Goal: Task Accomplishment & Management: Complete application form

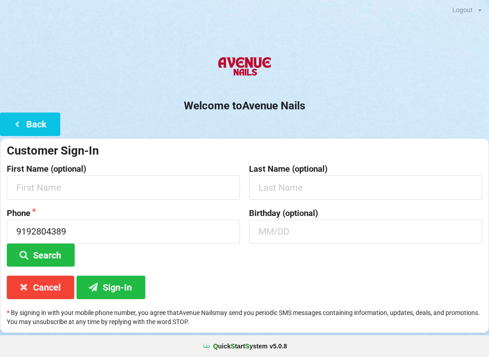
scroll to position [100, 0]
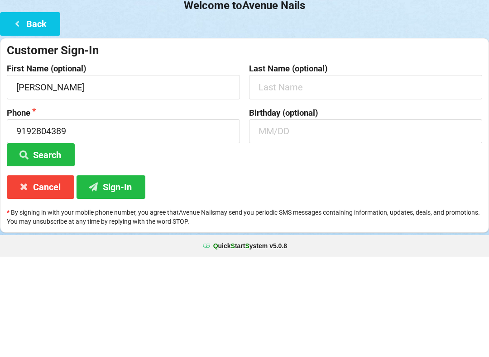
type input "[PERSON_NAME]"
click at [268, 176] on input "text" at bounding box center [365, 188] width 233 height 24
type input "Helm"
click at [85, 220] on input "9192804389" at bounding box center [123, 232] width 233 height 24
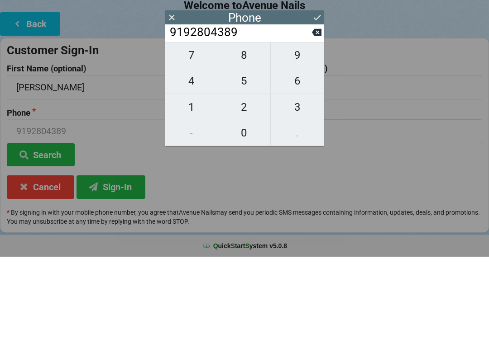
click at [170, 126] on input "9192804389" at bounding box center [240, 133] width 143 height 14
click at [295, 206] on div "7 8 9 4 5 6 1 2 3 - 0 ." at bounding box center [244, 194] width 158 height 104
click at [316, 146] on span "9" at bounding box center [297, 155] width 53 height 19
type input "91928043899"
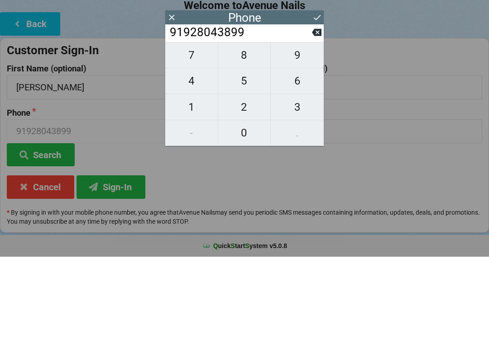
click at [315, 146] on span "9" at bounding box center [297, 155] width 53 height 19
type input "919280438999"
click at [313, 146] on span "9" at bounding box center [297, 155] width 53 height 19
type input "9192804389999"
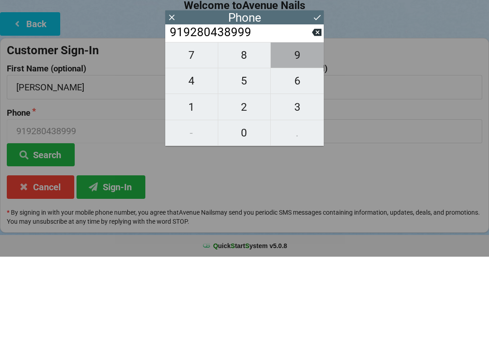
type input "9192804389999"
click at [312, 146] on span "9" at bounding box center [297, 155] width 53 height 19
type input "91928043899999"
click at [313, 146] on span "9" at bounding box center [297, 155] width 53 height 19
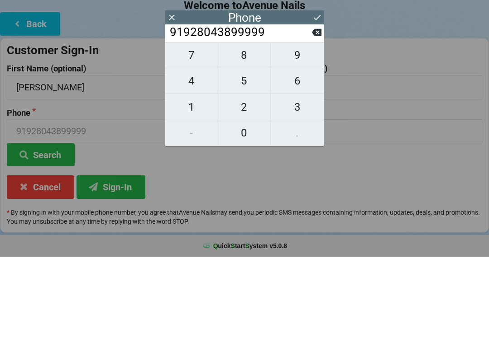
type input "919280438999999"
click at [311, 146] on span "9" at bounding box center [297, 155] width 53 height 19
type input "9192804389999999"
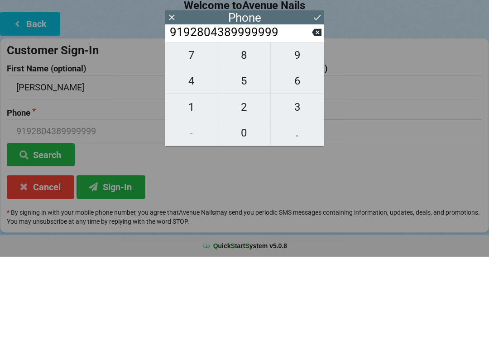
click at [315, 146] on span "9" at bounding box center [297, 155] width 53 height 19
type input "91928043899999999"
click at [314, 146] on span "9" at bounding box center [297, 155] width 53 height 19
type input "919280438999999999"
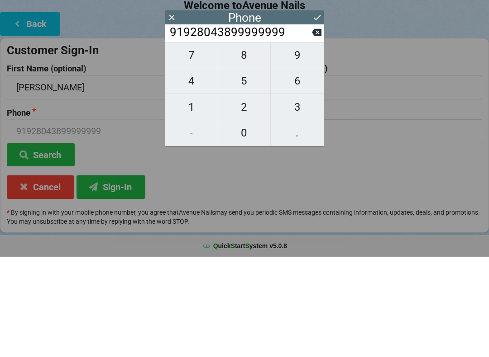
type input "919280438999999999"
click at [316, 146] on span "9" at bounding box center [297, 155] width 53 height 19
type input "9192804389999999999"
click at [314, 142] on button "9" at bounding box center [297, 155] width 53 height 26
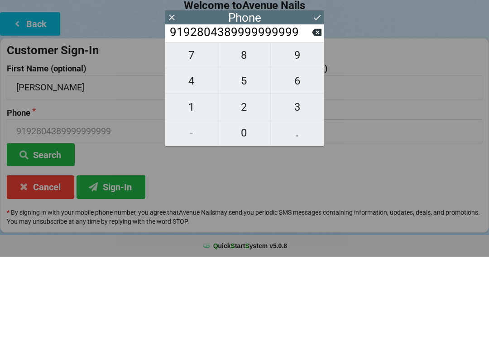
type input "91928043899999999999"
click at [318, 146] on span "9" at bounding box center [297, 155] width 53 height 19
type input "919280438999999999999"
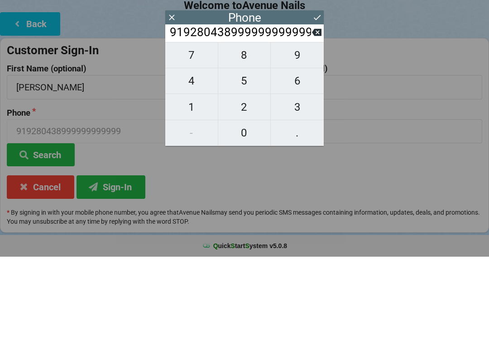
click at [314, 142] on button "9" at bounding box center [297, 155] width 53 height 26
type input "9192804389999999999999"
click at [314, 146] on span "9" at bounding box center [297, 155] width 53 height 19
type input "91928043899999999999999"
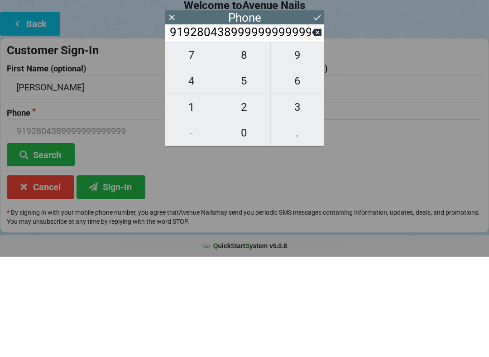
type input "91928043899999999999999"
click at [307, 146] on span "9" at bounding box center [297, 155] width 53 height 19
type input "919280438999999999999999"
click at [63, 220] on input "919280438999999999999999" at bounding box center [123, 232] width 233 height 24
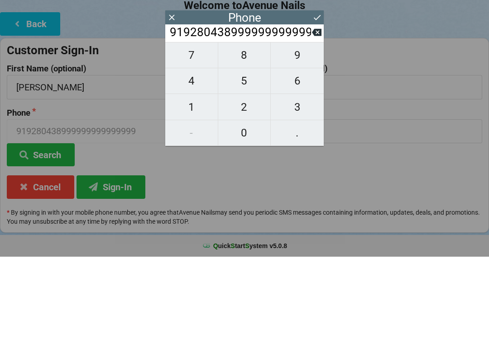
scroll to position [0, 28]
click at [311, 146] on span "9" at bounding box center [297, 155] width 53 height 19
type input "9192804389999999999999999"
click at [312, 146] on span "9" at bounding box center [297, 155] width 53 height 19
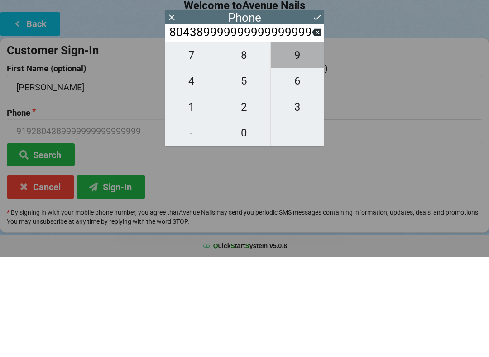
type input "91928043899999999999999999"
click at [314, 146] on span "9" at bounding box center [297, 155] width 53 height 19
type input "919280438999999999999999999"
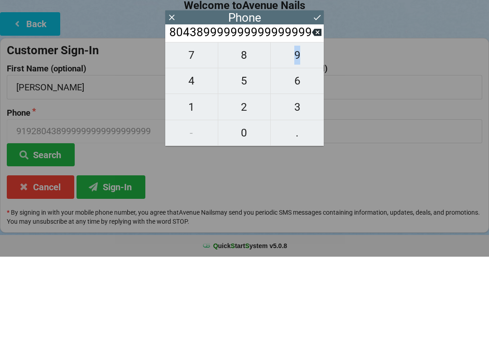
click at [312, 146] on span "9" at bounding box center [297, 155] width 53 height 19
type input "9192804389999999999999999999"
click at [312, 146] on span "9" at bounding box center [297, 155] width 53 height 19
type input "91928043899999999999999999999"
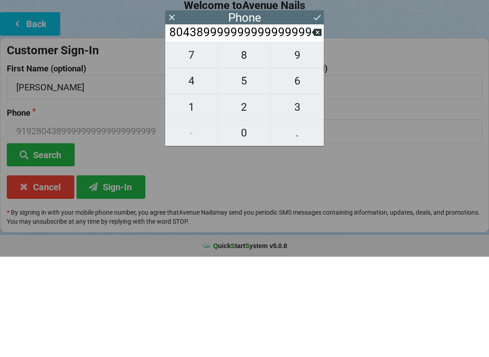
type input "91928043899999999999999999999"
click at [51, 276] on button "Cancel" at bounding box center [40, 287] width 67 height 23
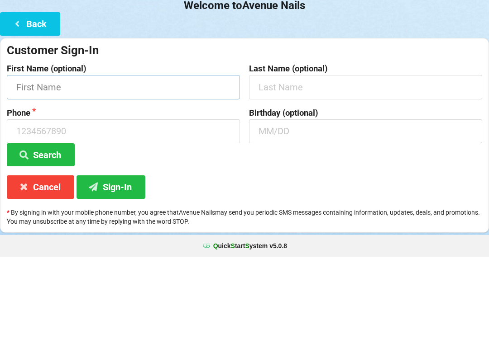
click at [95, 176] on input "text" at bounding box center [123, 188] width 233 height 24
type input "[PERSON_NAME]"
click at [276, 176] on input "text" at bounding box center [365, 188] width 233 height 24
type input "Helm"
click at [85, 220] on input at bounding box center [123, 232] width 233 height 24
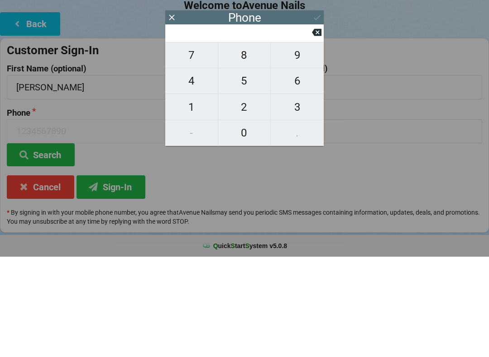
click at [295, 208] on div "7 8 9 4 5 6 1 2 3 - 0 ." at bounding box center [244, 194] width 158 height 104
click at [188, 216] on div "7 8 9 4 5 6 1 2 3 - 0 ." at bounding box center [244, 194] width 158 height 104
click at [295, 214] on div "7 8 9 4 5 6 1 2 3 - 0 ." at bounding box center [244, 194] width 158 height 104
click at [294, 205] on div "7 8 9 4 5 6 1 2 3 - 0 ." at bounding box center [244, 194] width 158 height 104
click at [289, 209] on div "7 8 9 4 5 6 1 2 3 - 0 ." at bounding box center [244, 194] width 158 height 104
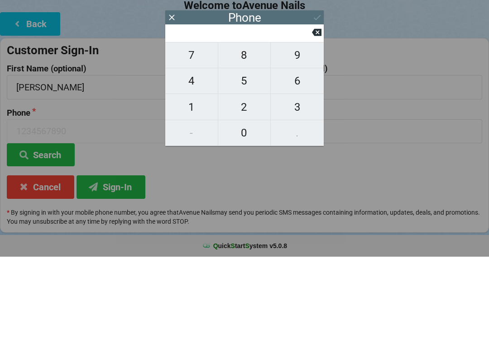
click at [191, 213] on div "7 8 9 4 5 6 1 2 3 - 0 ." at bounding box center [244, 194] width 158 height 104
click at [191, 198] on span "1" at bounding box center [191, 207] width 52 height 19
type input "1"
click at [299, 198] on span "3" at bounding box center [297, 207] width 53 height 19
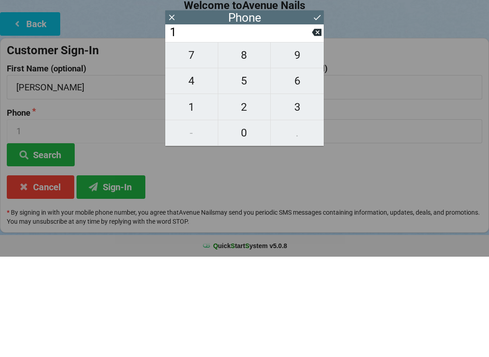
type input "13"
click at [313, 146] on span "9" at bounding box center [297, 155] width 53 height 19
type input "139"
click at [315, 129] on icon at bounding box center [316, 132] width 9 height 7
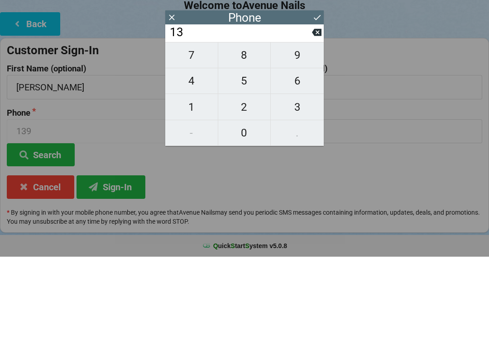
click at [316, 129] on icon at bounding box center [316, 132] width 9 height 7
type input "1"
click at [321, 127] on button at bounding box center [316, 133] width 9 height 12
click at [295, 208] on div "7 8 9 4 5 6 1 2 3 - 0 ." at bounding box center [244, 194] width 158 height 104
click at [292, 209] on div "7 8 9 4 5 6 1 2 3 - 0 ." at bounding box center [244, 194] width 158 height 104
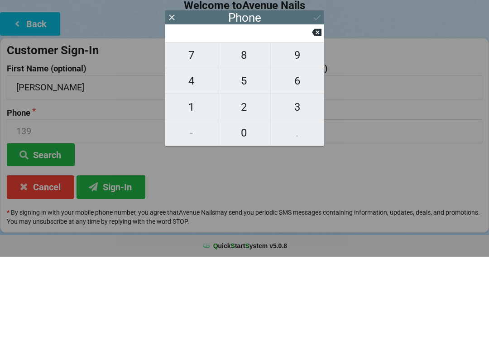
click at [282, 209] on div "7 8 9 4 5 6 1 2 3 - 0 ." at bounding box center [244, 194] width 158 height 104
click at [284, 207] on div "7 8 9 4 5 6 1 2 3 - 0 ." at bounding box center [244, 194] width 158 height 104
click at [194, 209] on div "7 8 9 4 5 6 1 2 3 - 0 ." at bounding box center [244, 194] width 158 height 104
click at [294, 208] on div "7 8 9 4 5 6 1 2 3 - 0 ." at bounding box center [244, 194] width 158 height 104
click at [188, 205] on div "7 8 9 4 5 6 1 2 3 - 0 ." at bounding box center [244, 194] width 158 height 104
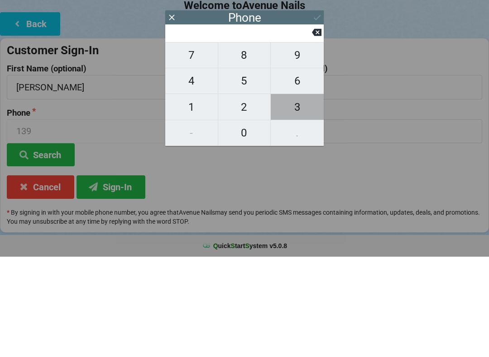
click at [296, 198] on span "3" at bounding box center [297, 207] width 53 height 19
type input "3"
click at [192, 198] on span "1" at bounding box center [191, 207] width 52 height 19
type input "31"
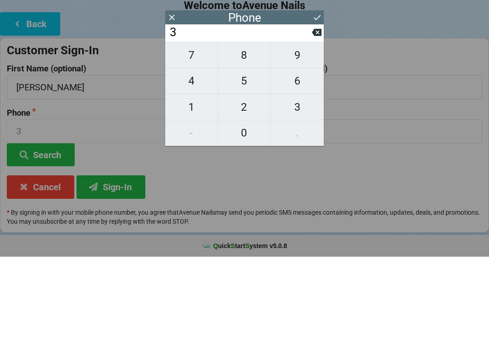
type input "31"
click at [192, 198] on span "1" at bounding box center [191, 207] width 52 height 19
type input "311"
click at [317, 129] on icon at bounding box center [316, 132] width 9 height 7
click at [187, 198] on span "1" at bounding box center [191, 207] width 52 height 19
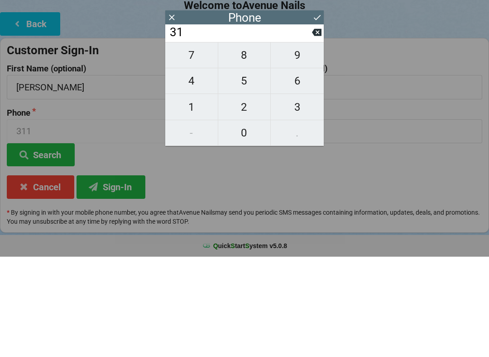
type input "311"
click at [313, 142] on button "9" at bounding box center [297, 155] width 53 height 26
type input "3119"
click at [188, 172] on span "4" at bounding box center [191, 181] width 52 height 19
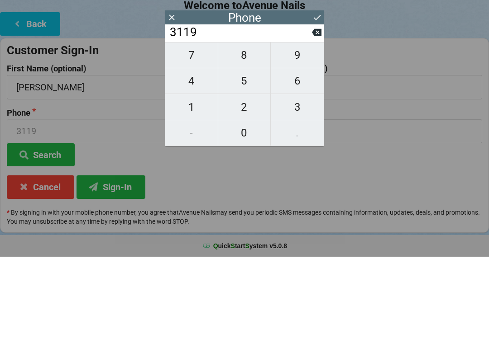
type input "31194"
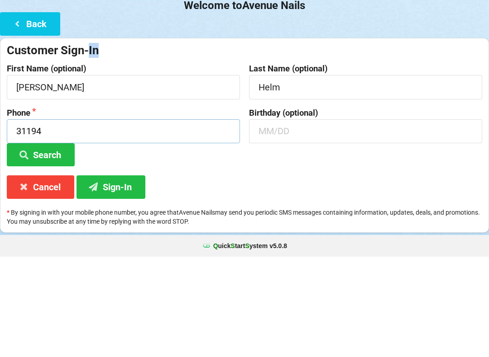
click at [74, 220] on input "31194" at bounding box center [123, 232] width 233 height 24
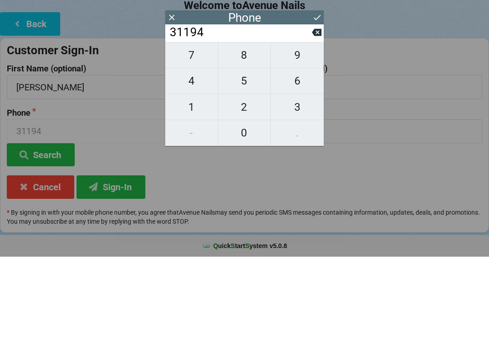
click at [308, 126] on input "31194" at bounding box center [240, 133] width 143 height 14
click at [313, 128] on icon at bounding box center [316, 132] width 9 height 9
click at [315, 127] on button at bounding box center [316, 133] width 9 height 12
click at [316, 128] on icon at bounding box center [316, 132] width 9 height 9
type input "31"
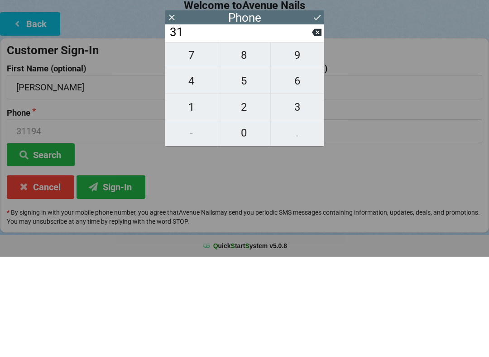
click at [188, 172] on span "4" at bounding box center [191, 181] width 52 height 19
type input "314"
click at [291, 172] on span "6" at bounding box center [297, 181] width 53 height 19
type input "3146"
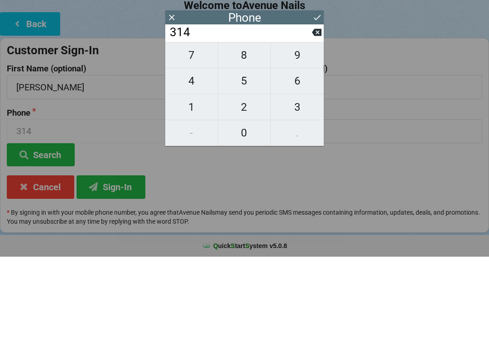
type input "3146"
click at [190, 172] on span "4" at bounding box center [191, 181] width 52 height 19
type input "31464"
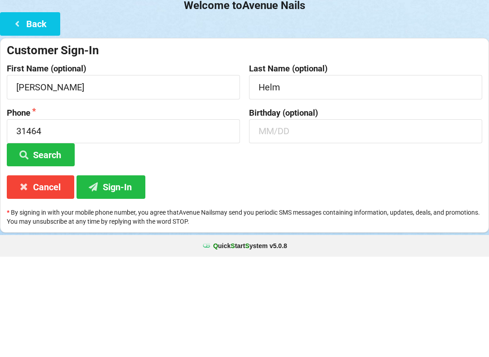
click at [242, 229] on div "Phone 31464 Search" at bounding box center [123, 238] width 242 height 58
click at [58, 220] on input "31464" at bounding box center [123, 232] width 233 height 24
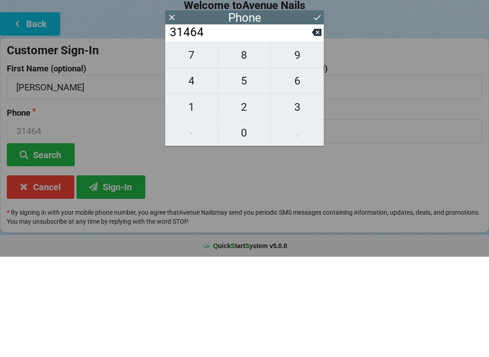
click at [247, 224] on span "0" at bounding box center [244, 233] width 52 height 19
type input "314640"
click at [296, 198] on span "3" at bounding box center [297, 207] width 53 height 19
type input "3146403"
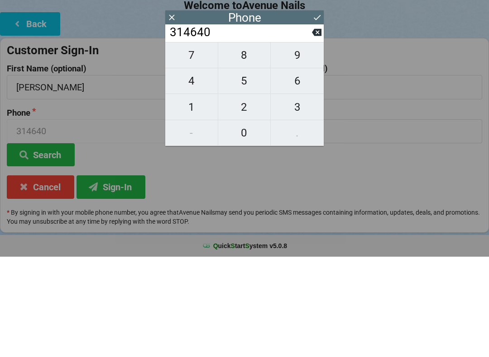
type input "3146403"
click at [295, 198] on span "3" at bounding box center [297, 207] width 53 height 19
type input "31464033"
click at [238, 169] on button "5" at bounding box center [244, 182] width 53 height 26
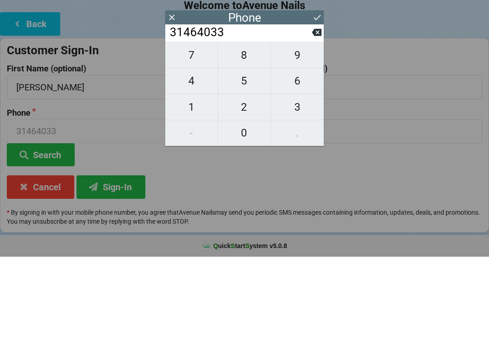
type input "314640335"
click at [317, 146] on span "9" at bounding box center [297, 155] width 53 height 19
type input "3146403359"
click at [317, 128] on icon at bounding box center [316, 132] width 9 height 9
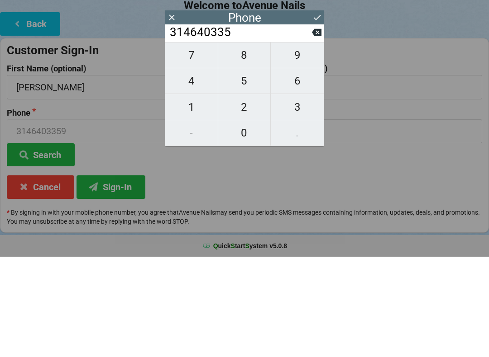
click at [313, 129] on icon at bounding box center [316, 132] width 9 height 7
type input "31464033"
click at [247, 146] on span "8" at bounding box center [244, 155] width 52 height 19
type input "314640338"
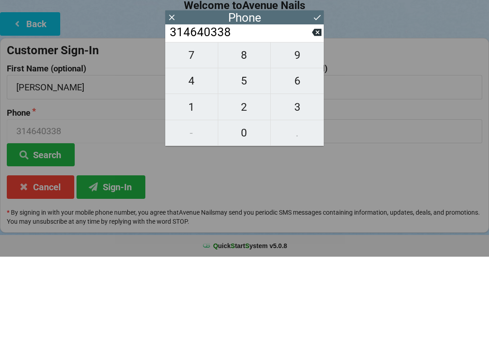
click at [295, 146] on span "9" at bounding box center [297, 155] width 53 height 19
type input "3146403389"
click at [120, 276] on button "Sign-In" at bounding box center [110, 287] width 69 height 23
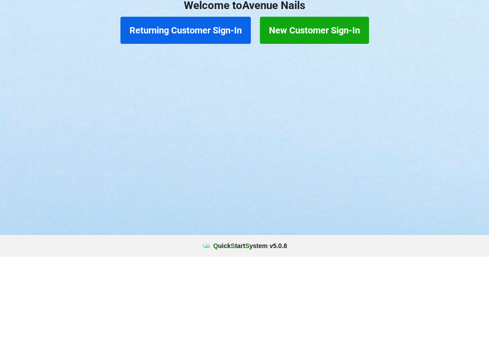
click at [313, 117] on button "New Customer Sign-In" at bounding box center [314, 130] width 109 height 27
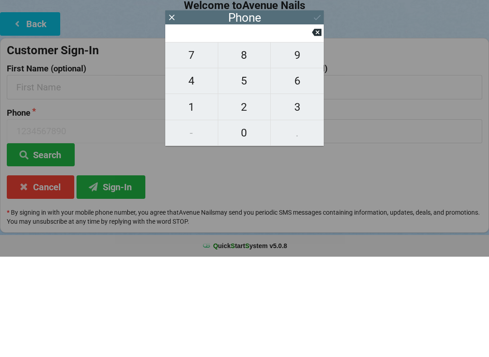
click at [194, 172] on span "4" at bounding box center [191, 181] width 52 height 19
type input "4"
click at [317, 142] on button "9" at bounding box center [297, 155] width 53 height 26
type input "49"
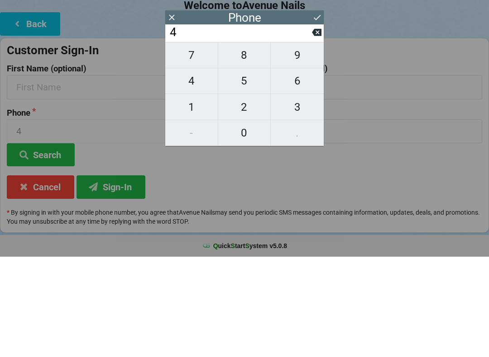
type input "49"
click at [314, 142] on button "9" at bounding box center [297, 155] width 53 height 26
type input "499"
click at [314, 146] on span "9" at bounding box center [297, 155] width 53 height 19
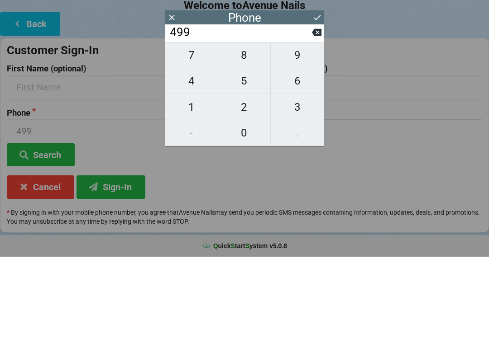
type input "4999"
click at [311, 146] on span "9" at bounding box center [297, 155] width 53 height 19
type input "49999"
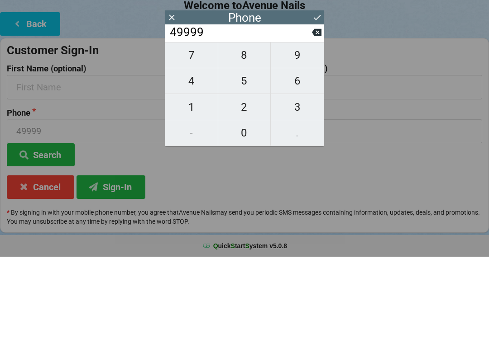
click at [312, 146] on span "9" at bounding box center [297, 155] width 53 height 19
type input "499999"
click at [176, 126] on input "499999" at bounding box center [240, 133] width 143 height 14
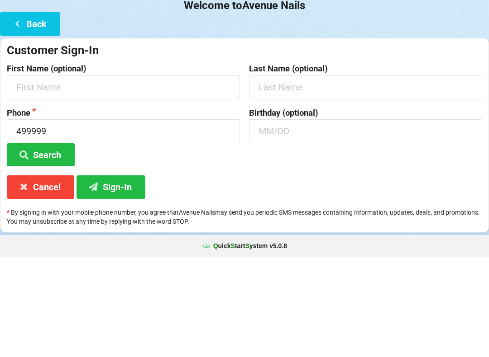
click at [163, 102] on div "Welcome to Avenue Nails Back Customer Sign-In First Name (optional) Last Name (…" at bounding box center [244, 191] width 489 height 284
click at [123, 220] on input "499999" at bounding box center [123, 232] width 233 height 24
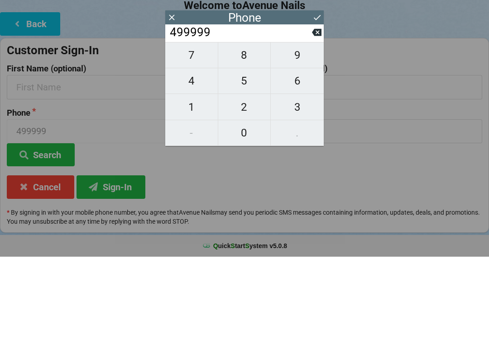
click at [309, 146] on span "9" at bounding box center [297, 155] width 53 height 19
type input "4999999"
click at [313, 142] on button "9" at bounding box center [297, 155] width 53 height 26
type input "49999999"
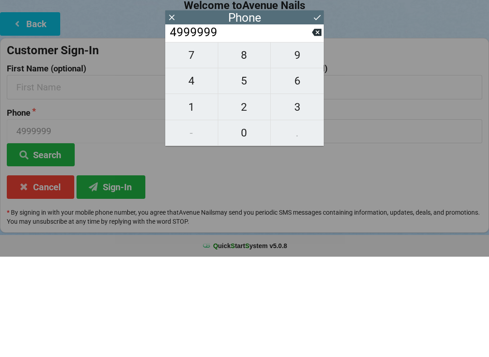
type input "49999999"
click at [321, 146] on span "9" at bounding box center [297, 155] width 53 height 19
type input "499999999"
click at [317, 142] on button "9" at bounding box center [297, 155] width 53 height 26
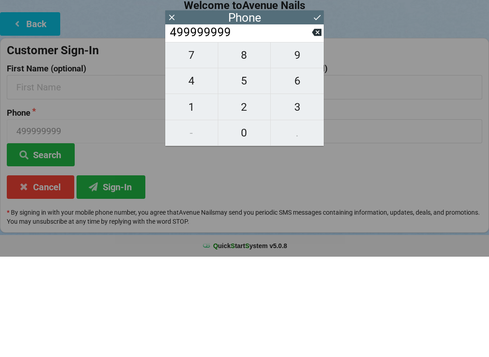
type input "4999999999"
click at [315, 127] on button at bounding box center [316, 133] width 9 height 12
click at [316, 142] on button "9" at bounding box center [297, 155] width 53 height 26
type input "4999999999"
click at [318, 142] on button "9" at bounding box center [297, 155] width 53 height 26
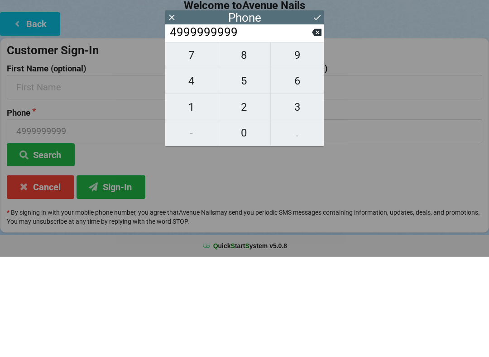
type input "49999999999"
click at [320, 127] on button at bounding box center [316, 133] width 9 height 12
click at [311, 126] on input "4999999999" at bounding box center [240, 133] width 143 height 14
click at [314, 127] on button at bounding box center [316, 133] width 9 height 12
type input "499999999"
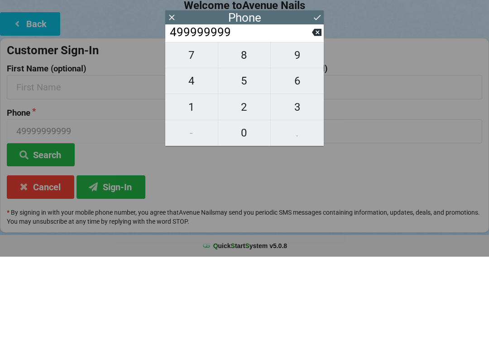
click at [313, 142] on button "9" at bounding box center [297, 155] width 53 height 26
type input "4999999999"
click at [314, 142] on button "9" at bounding box center [297, 155] width 53 height 26
type input "49999999999"
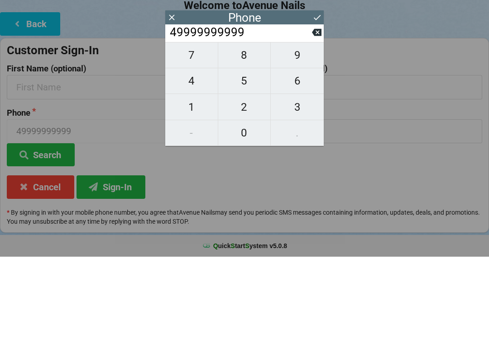
click at [313, 127] on button at bounding box center [316, 133] width 9 height 12
click at [318, 142] on button "9" at bounding box center [297, 155] width 53 height 26
click at [320, 127] on button at bounding box center [316, 133] width 9 height 12
click at [314, 127] on button at bounding box center [316, 133] width 9 height 12
click at [316, 127] on button at bounding box center [316, 133] width 9 height 12
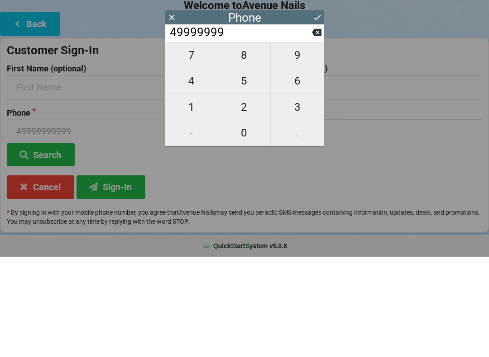
click at [317, 127] on button at bounding box center [316, 133] width 9 height 12
click at [316, 127] on button at bounding box center [316, 133] width 9 height 12
type input "49999"
click at [321, 142] on button "9" at bounding box center [297, 155] width 53 height 26
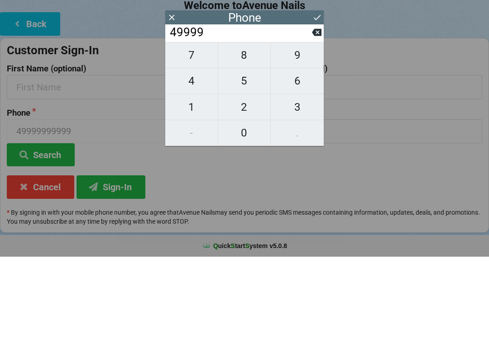
type input "499999"
click at [320, 142] on button "9" at bounding box center [297, 155] width 53 height 26
type input "4999999"
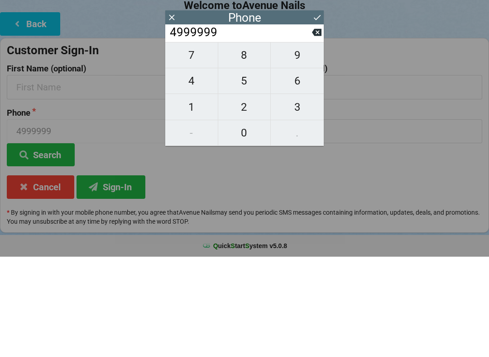
click at [319, 142] on button "9" at bounding box center [297, 155] width 53 height 26
type input "49999999"
click at [319, 142] on button "9" at bounding box center [297, 155] width 53 height 26
type input "499999999"
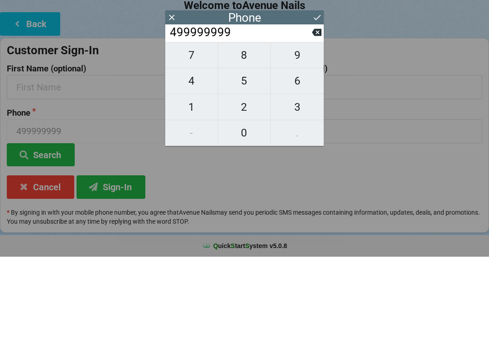
click at [319, 128] on icon at bounding box center [316, 132] width 9 height 9
click at [318, 127] on button at bounding box center [316, 133] width 9 height 12
type input "4999999"
click at [322, 142] on button "9" at bounding box center [297, 155] width 53 height 26
type input "49999999"
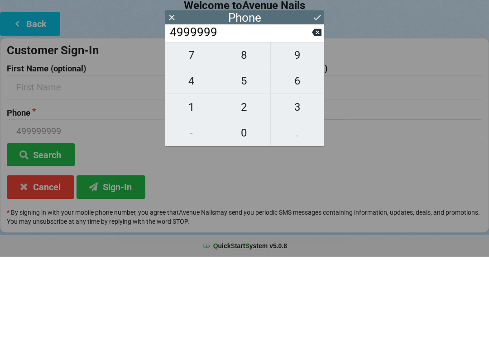
type input "49999999"
click at [321, 142] on button "9" at bounding box center [297, 155] width 53 height 26
type input "499999999"
click at [317, 142] on button "9" at bounding box center [297, 155] width 53 height 26
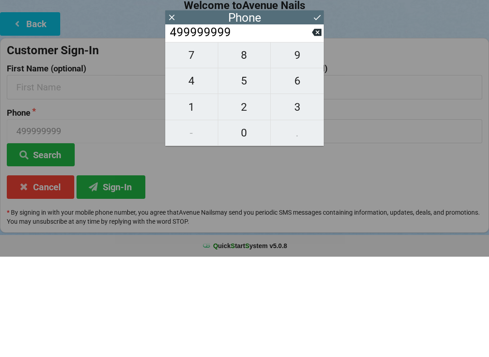
type input "4999999999"
click at [318, 127] on button at bounding box center [316, 133] width 9 height 12
type input "499999999"
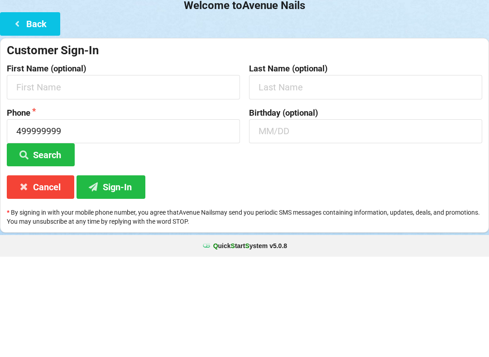
click at [322, 138] on div "Customer Sign-In First Name (optional) Last Name (optional) Phone 499999999 Sea…" at bounding box center [244, 235] width 489 height 195
click at [95, 220] on input "499999999" at bounding box center [123, 232] width 233 height 24
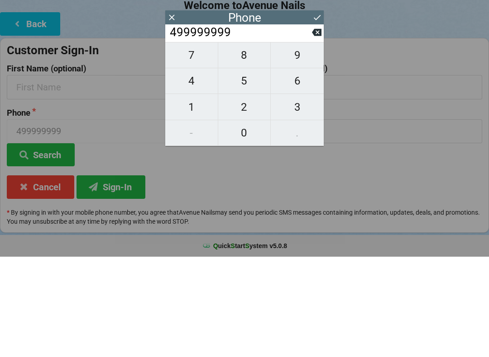
click at [320, 146] on span "9" at bounding box center [297, 155] width 53 height 19
type input "4999999999"
click at [311, 126] on input "4999999999" at bounding box center [240, 133] width 143 height 14
click at [312, 127] on button at bounding box center [316, 133] width 9 height 12
click at [318, 142] on button "9" at bounding box center [297, 155] width 53 height 26
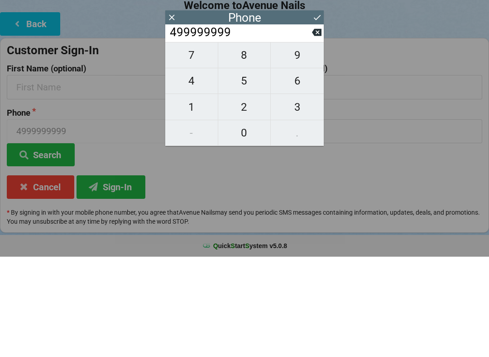
type input "4999999999"
click at [323, 142] on button "9" at bounding box center [297, 155] width 53 height 26
type input "49999999999"
click at [322, 142] on button "9" at bounding box center [297, 155] width 53 height 26
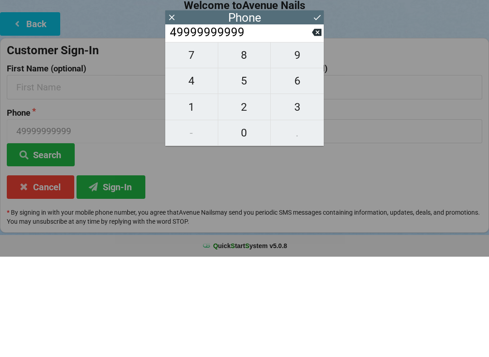
type input "499999999999"
click at [314, 127] on button at bounding box center [316, 133] width 9 height 12
click at [318, 142] on button "9" at bounding box center [297, 155] width 53 height 26
type input "499999999999"
click at [322, 142] on button "9" at bounding box center [297, 155] width 53 height 26
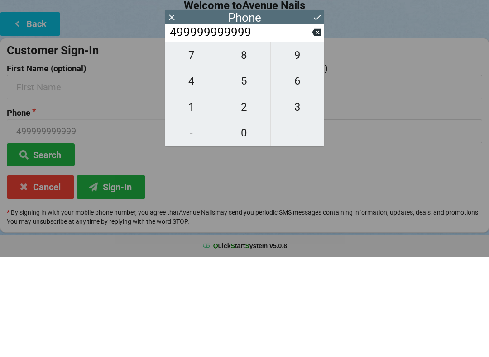
type input "4999999999999"
click at [167, 112] on button at bounding box center [171, 118] width 9 height 12
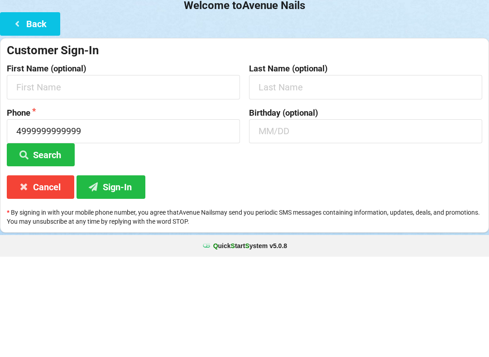
click at [165, 104] on div "Welcome to Avenue Nails Back Customer Sign-In First Name (optional) Last Name (…" at bounding box center [244, 191] width 489 height 284
